Goal: Task Accomplishment & Management: Use online tool/utility

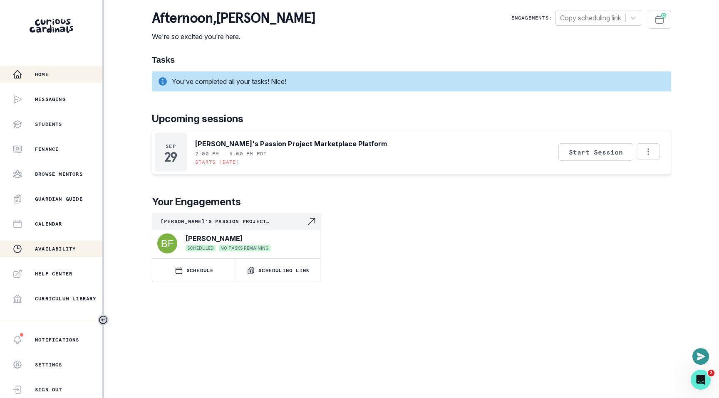
scroll to position [137, 0]
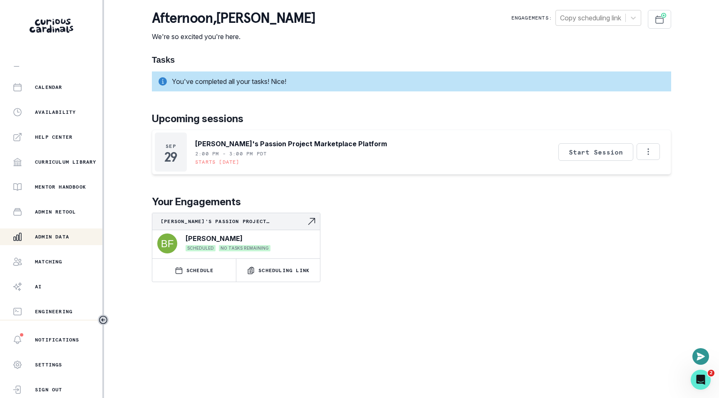
click at [50, 235] on p "Admin Data" at bounding box center [52, 237] width 34 height 7
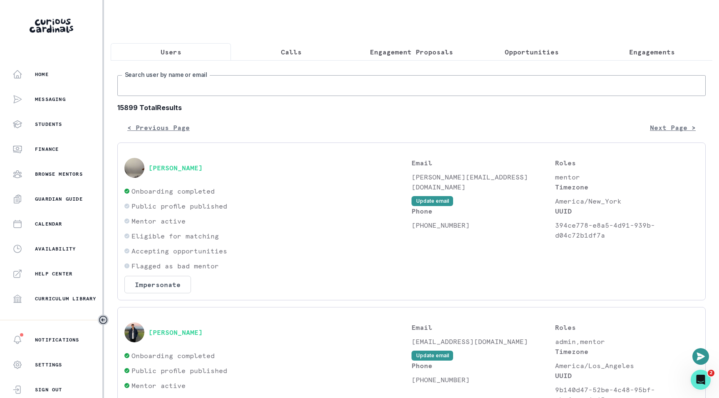
click at [253, 84] on input "Search user by name or email" at bounding box center [411, 85] width 588 height 21
type input "kaira"
type input "kiara"
type input "lexie"
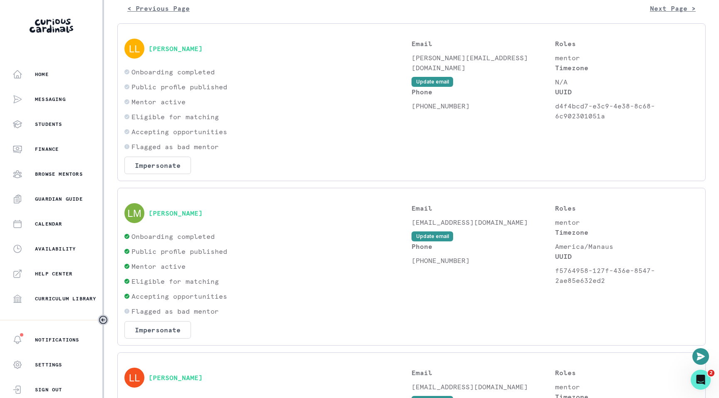
scroll to position [154, 0]
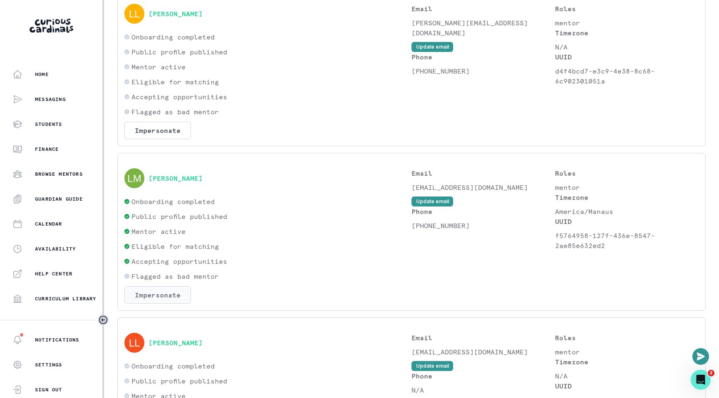
click at [157, 297] on button "Impersonate" at bounding box center [157, 295] width 67 height 17
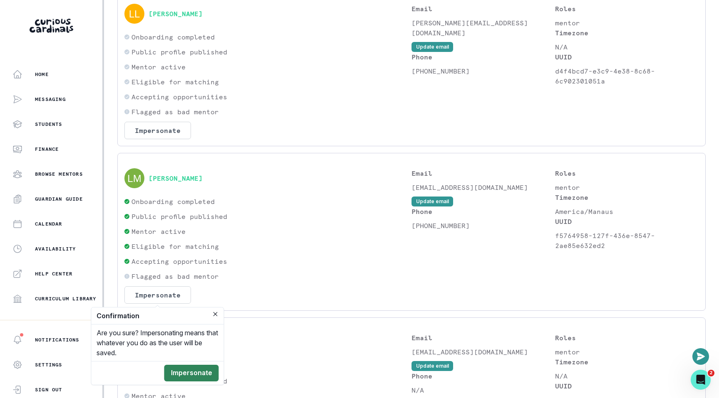
click at [190, 368] on button "Impersonate" at bounding box center [191, 373] width 54 height 17
